Goal: Register for event/course

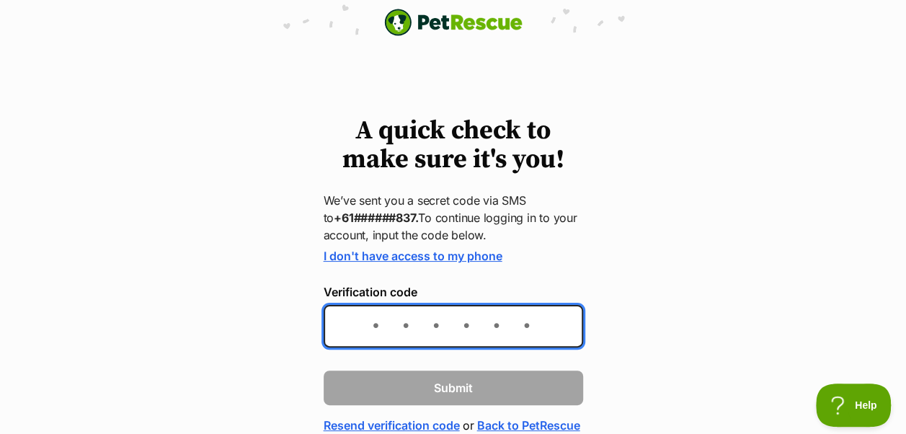
click at [368, 334] on input "Verification code" at bounding box center [454, 326] width 260 height 43
type input "843228"
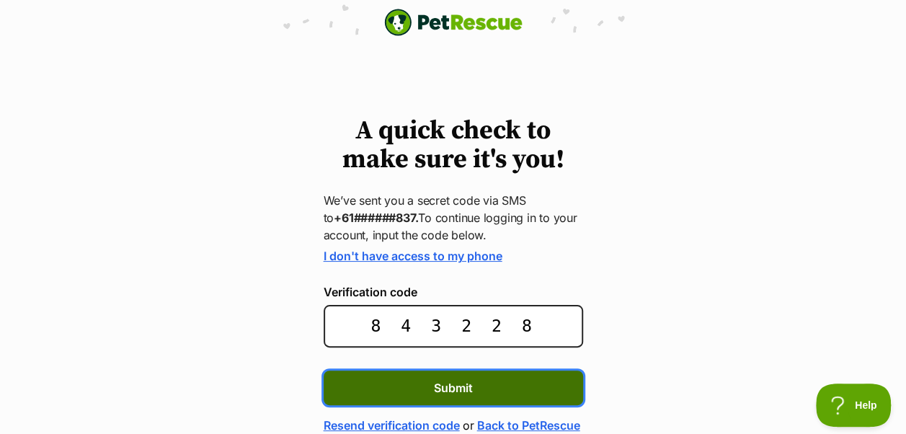
click at [454, 384] on span "Submit" at bounding box center [453, 387] width 39 height 17
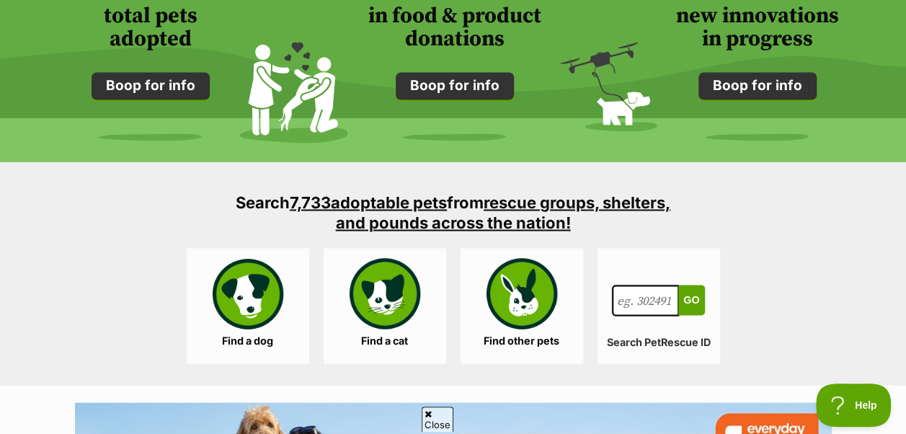
scroll to position [1223, 0]
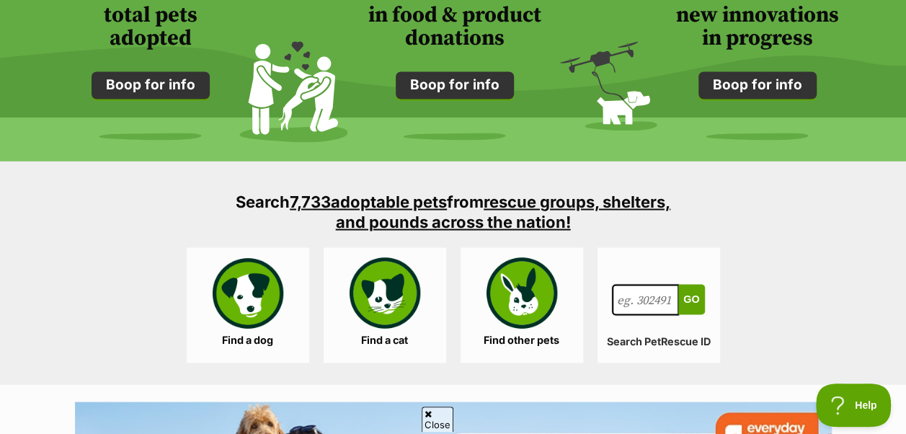
click at [192, 160] on div at bounding box center [453, 137] width 906 height 48
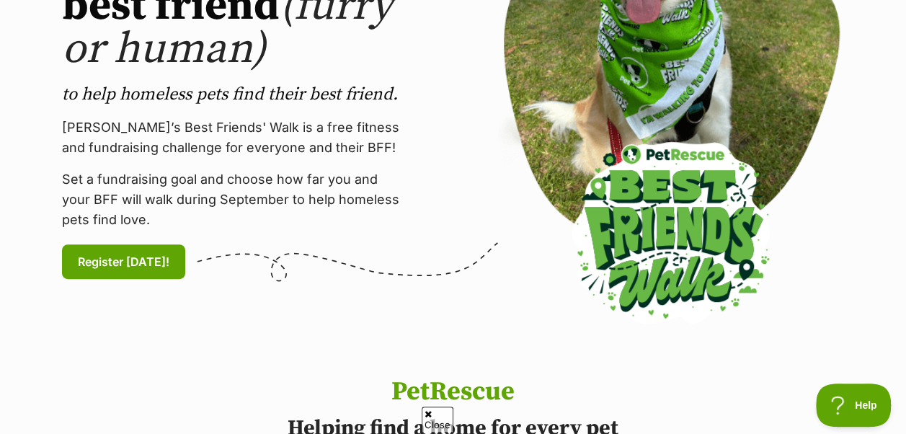
scroll to position [297, 0]
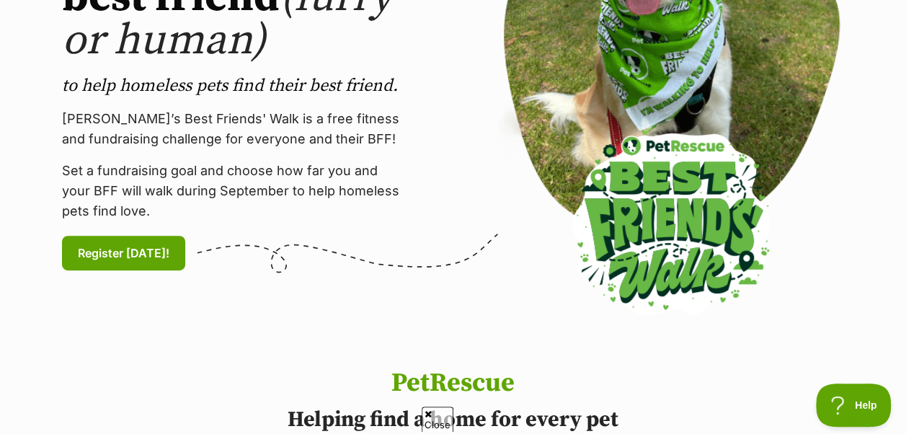
click at [65, 212] on p "Set a fundraising goal and choose how far you and your BFF will walk during Sep…" at bounding box center [235, 191] width 346 height 61
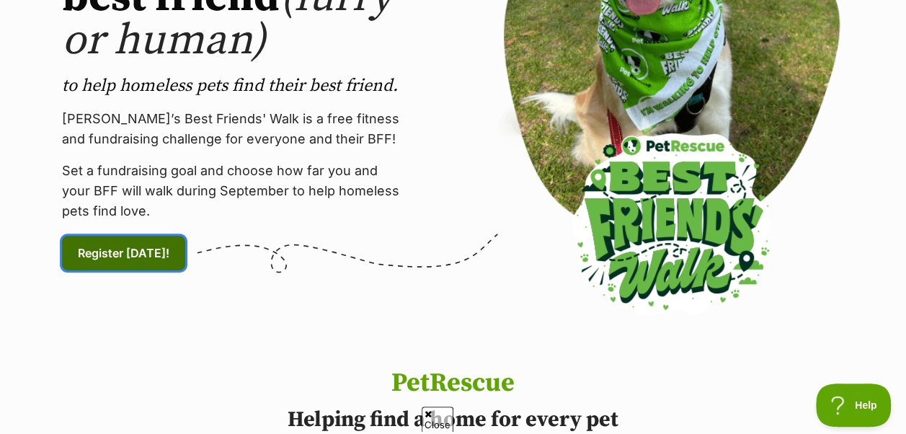
click at [108, 255] on span "Register today! (links to an external website)" at bounding box center [124, 252] width 92 height 17
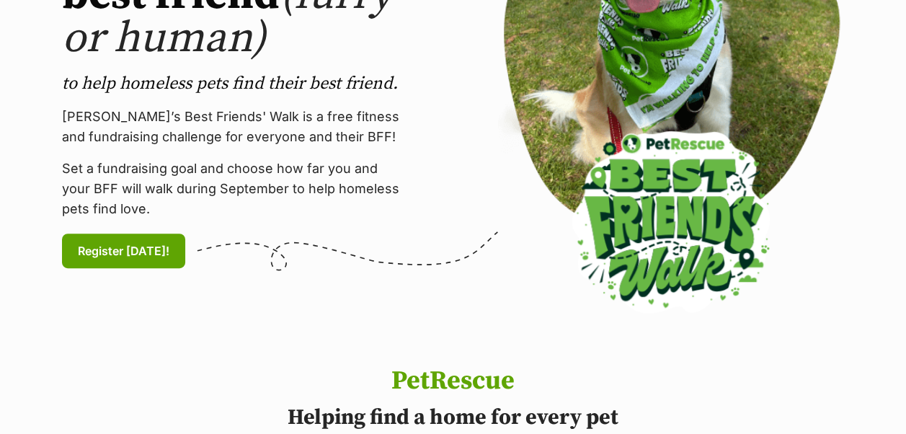
click at [6, 1] on div "PetRescue's Best Friends' Walk Walk with your best friend (furry or human) to h…" at bounding box center [453, 84] width 894 height 471
click at [17, 4] on div "PetRescue's Best Friends' Walk Walk with your best friend (furry or human) to h…" at bounding box center [453, 84] width 872 height 471
click at [12, 2] on div "PetRescue's Best Friends' Walk Walk with your best friend (furry or human) to h…" at bounding box center [453, 84] width 894 height 471
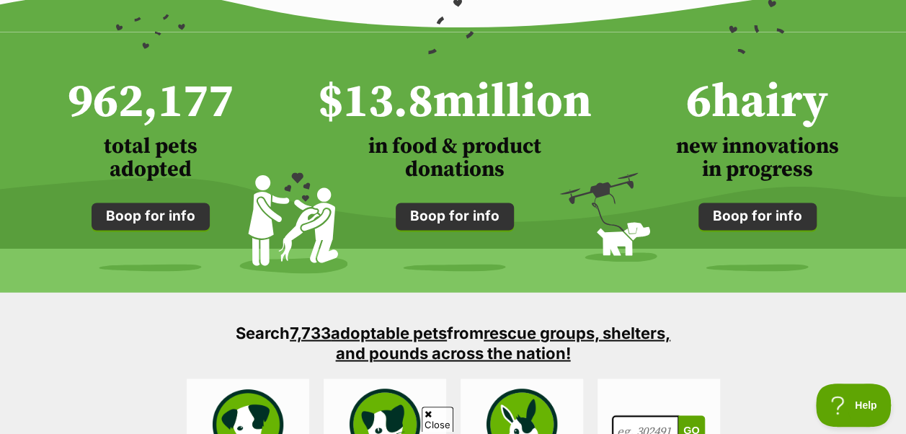
scroll to position [1093, 0]
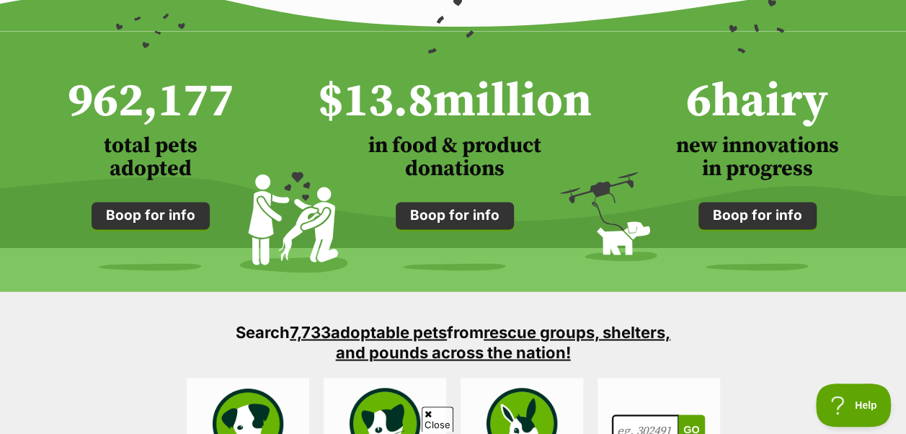
click at [193, 327] on section "Search 7,733 adoptable pets from rescue groups, shelters, and pounds across the…" at bounding box center [453, 402] width 906 height 223
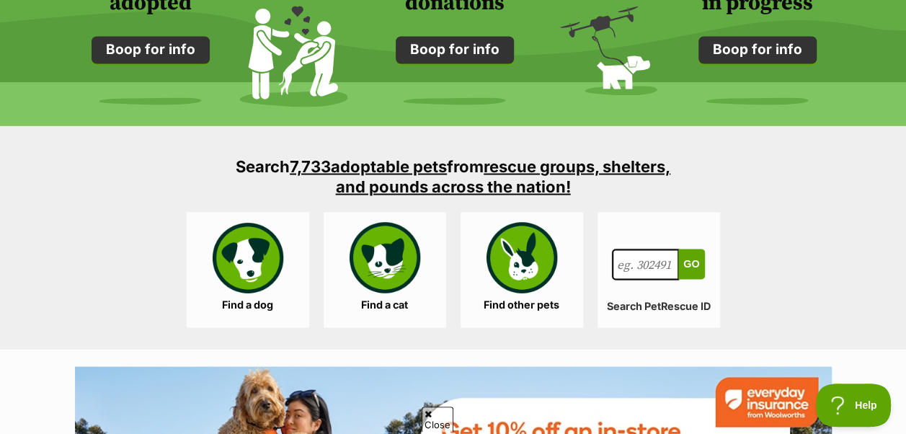
scroll to position [1262, 0]
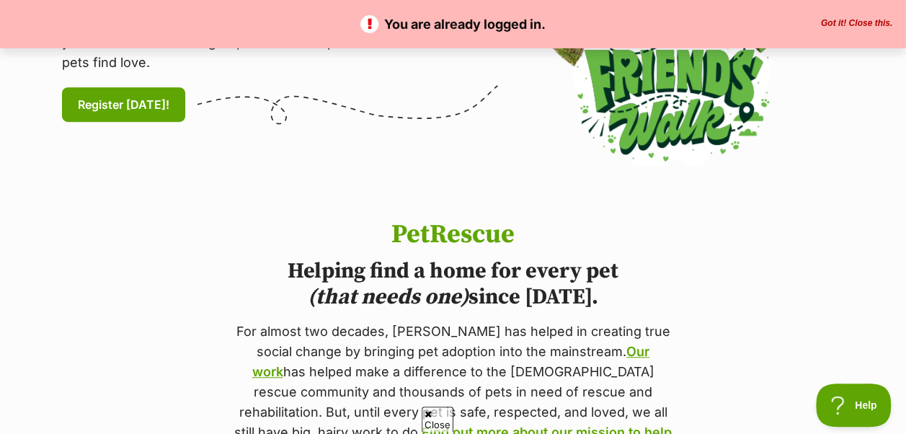
scroll to position [447, 0]
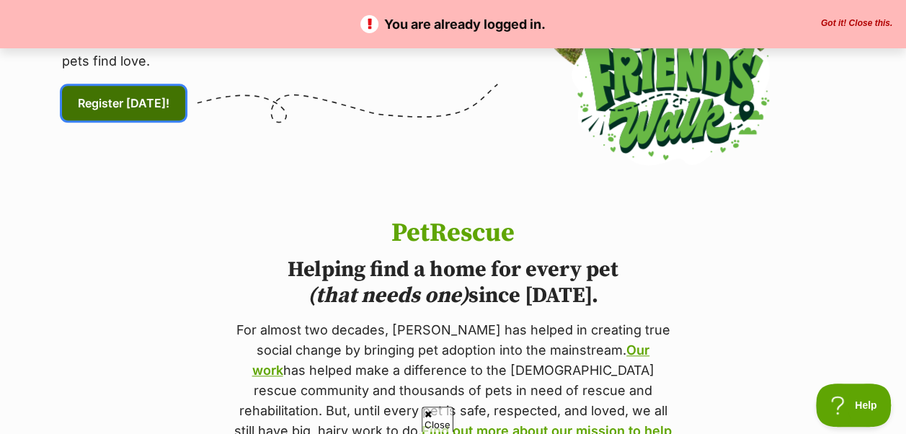
click at [123, 105] on span "Register [DATE]! (links to an external website)" at bounding box center [124, 102] width 92 height 17
